Goal: Task Accomplishment & Management: Complete application form

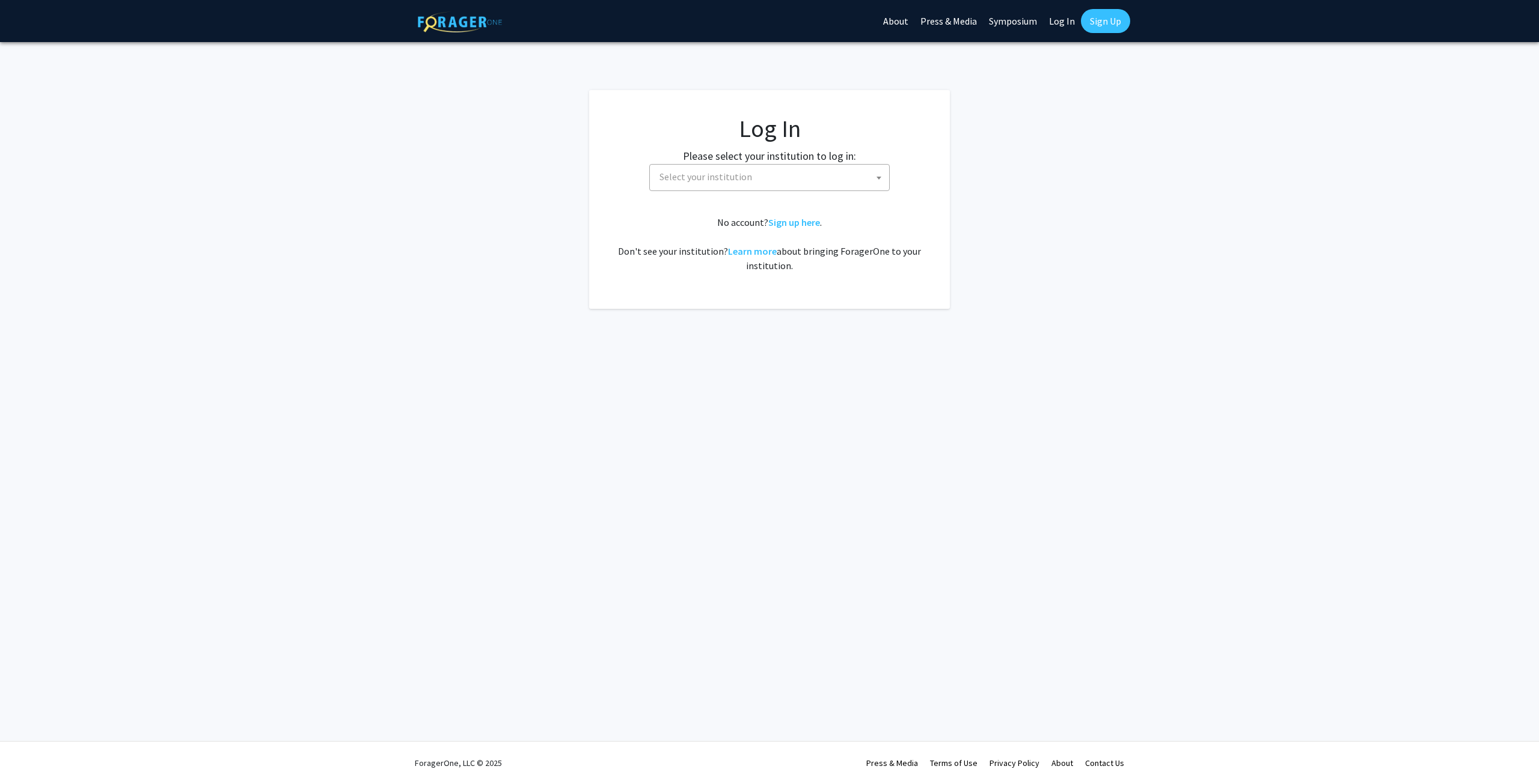
select select
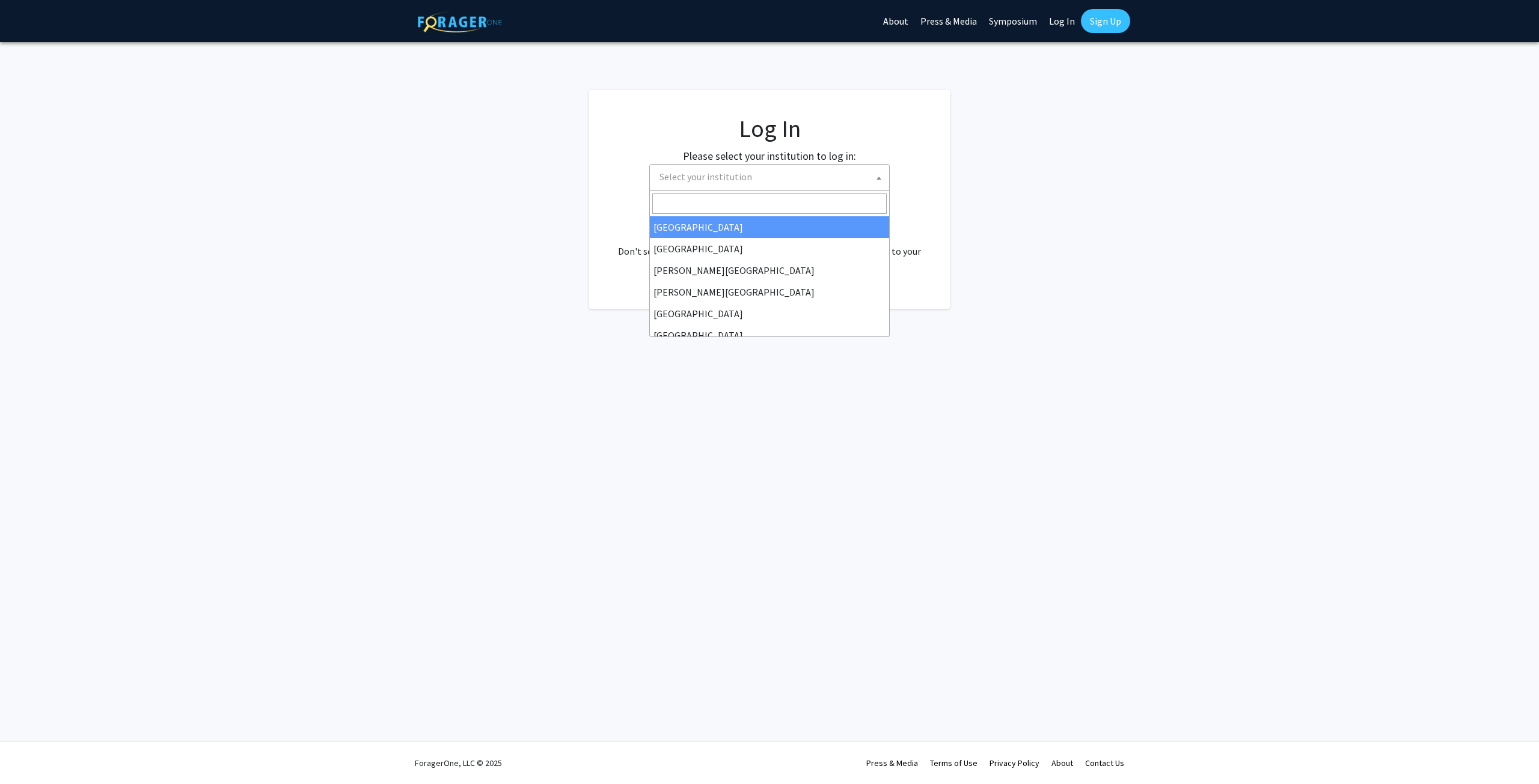
click at [768, 186] on span "Select your institution" at bounding box center [772, 176] width 235 height 25
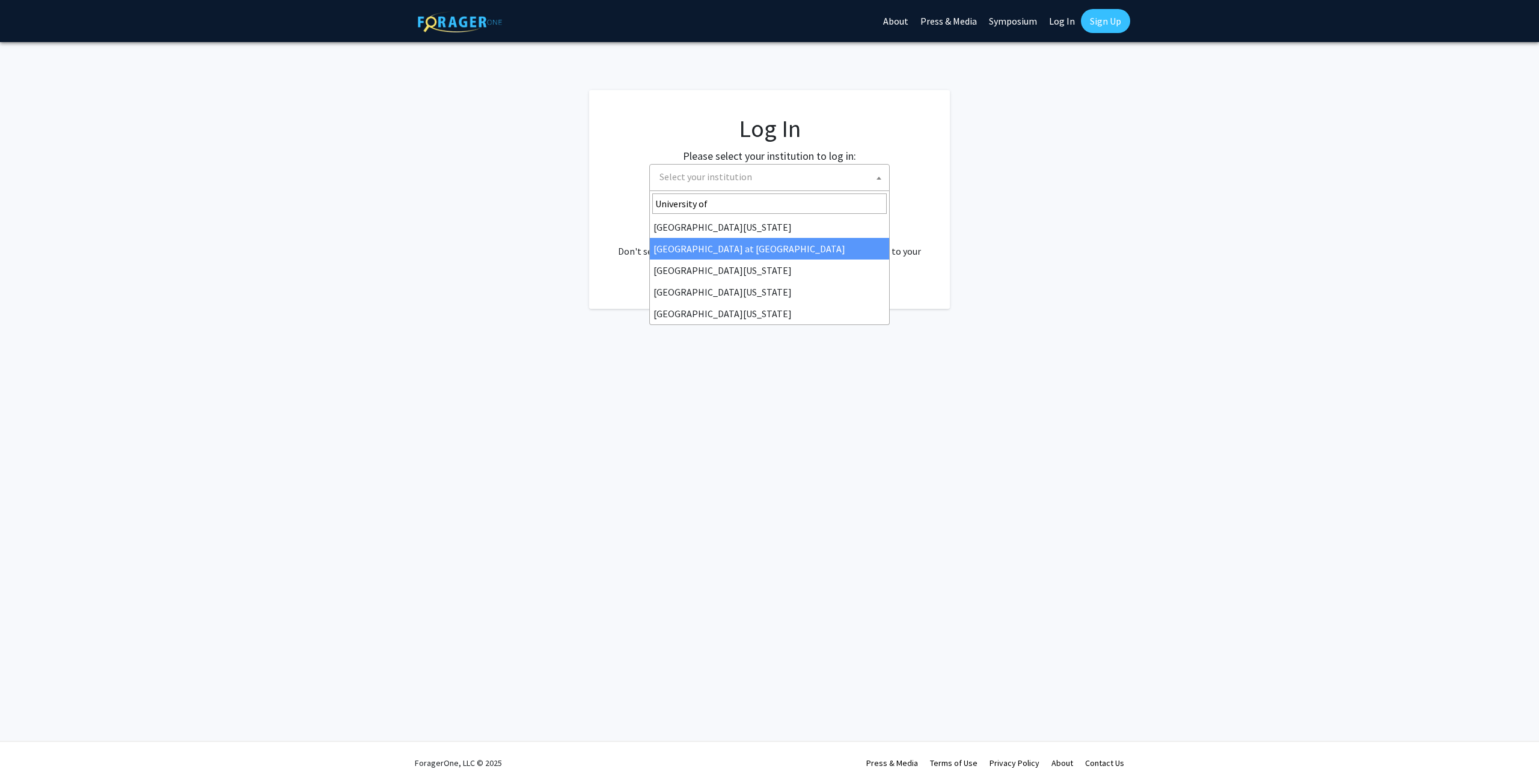
type input "University of"
select select "18"
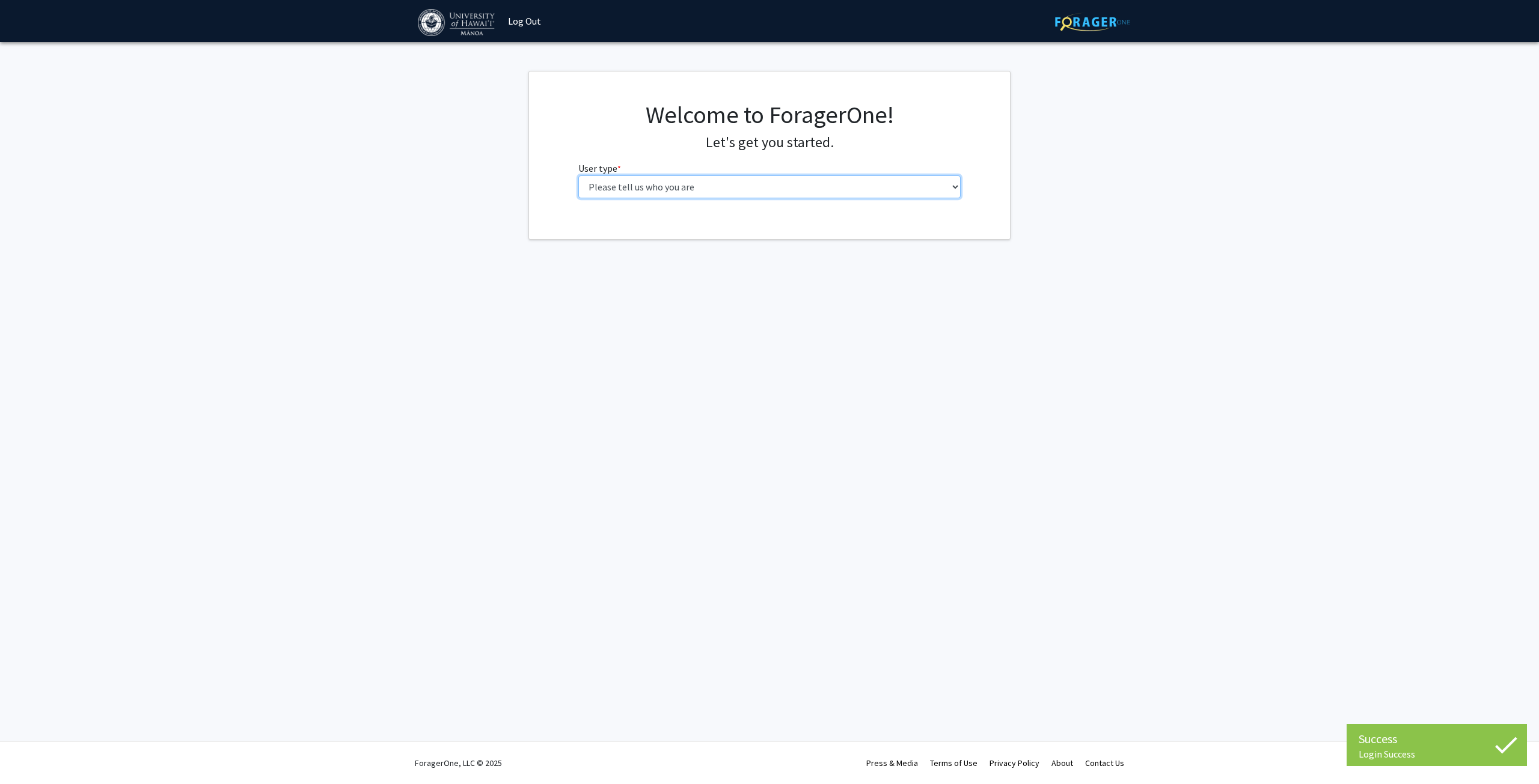
click at [684, 190] on select "Please tell us who you are Undergraduate Student Master's Student Doctoral Cand…" at bounding box center [770, 186] width 383 height 23
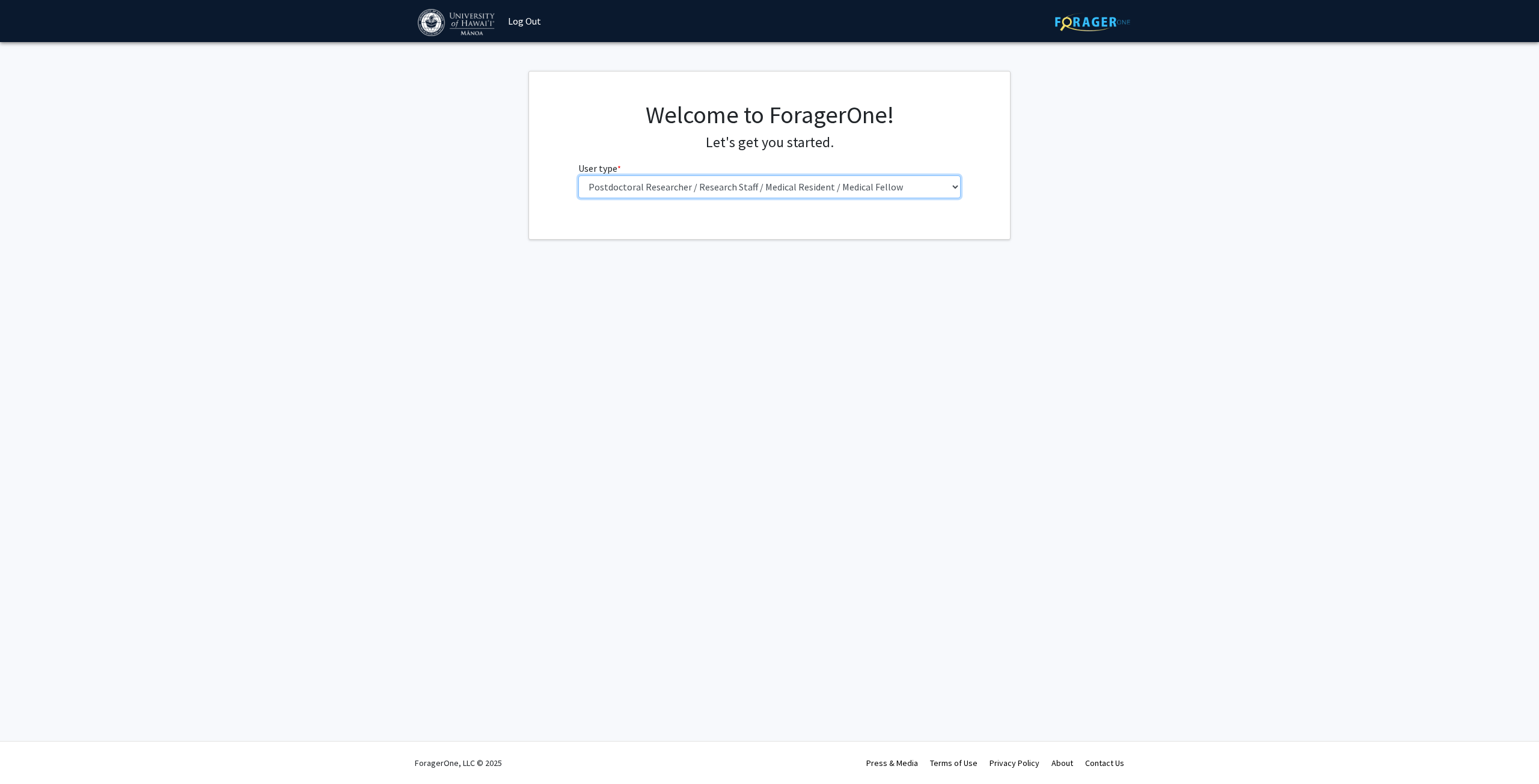
click at [578, 175] on select "Please tell us who you are Undergraduate Student Master's Student Doctoral Cand…" at bounding box center [770, 186] width 383 height 23
click at [728, 190] on select "Please tell us who you are Undergraduate Student Master's Student Doctoral Cand…" at bounding box center [770, 186] width 383 height 23
click at [578, 175] on select "Please tell us who you are Undergraduate Student Master's Student Doctoral Cand…" at bounding box center [770, 186] width 383 height 23
click at [777, 186] on select "Please tell us who you are Undergraduate Student Master's Student Doctoral Cand…" at bounding box center [770, 186] width 383 height 23
select select "5: faculty"
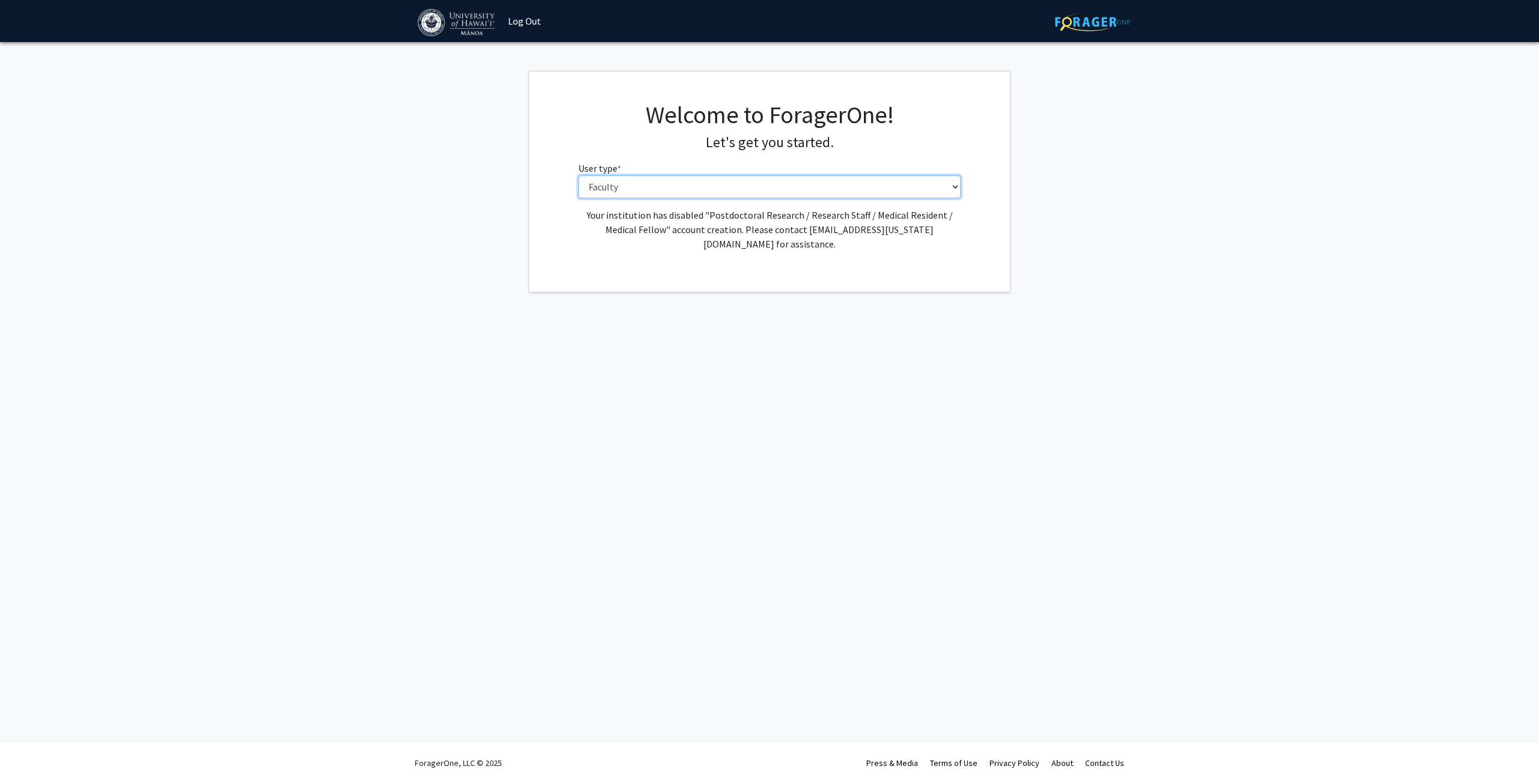
click at [578, 175] on select "Please tell us who you are Undergraduate Student Master's Student Doctoral Cand…" at bounding box center [770, 186] width 383 height 23
